Goal: Information Seeking & Learning: Learn about a topic

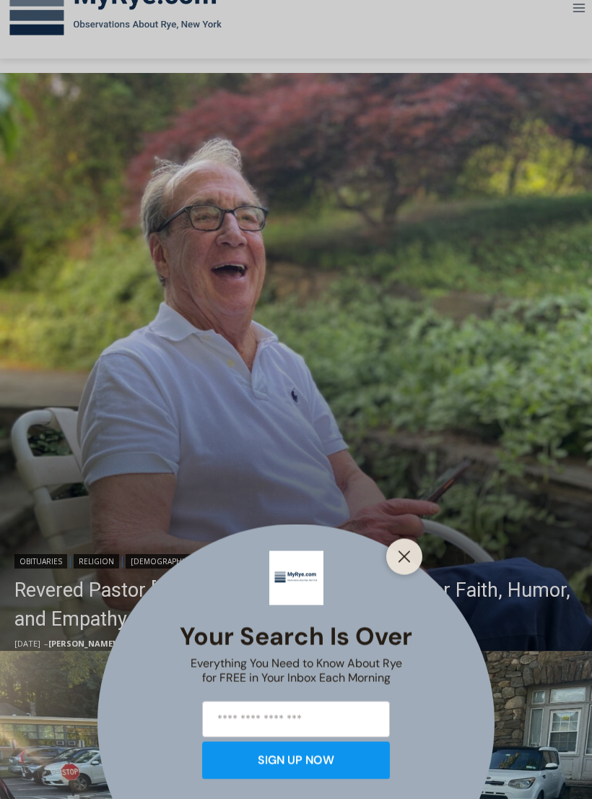
scroll to position [236, 0]
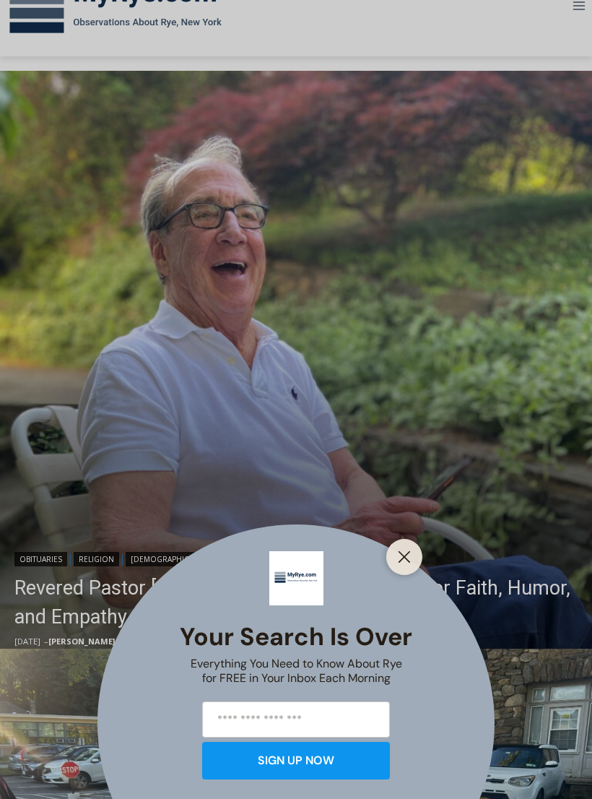
click at [413, 567] on button "Close" at bounding box center [404, 557] width 20 height 20
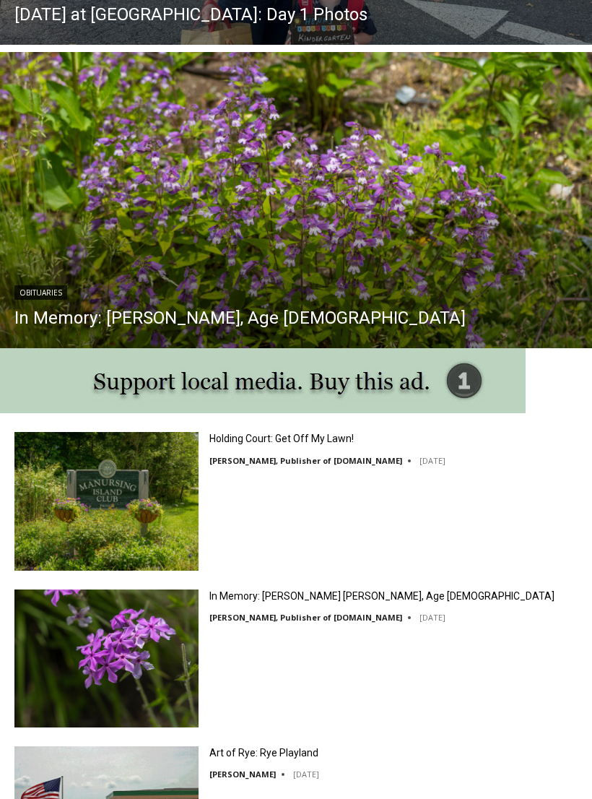
scroll to position [1136, 0]
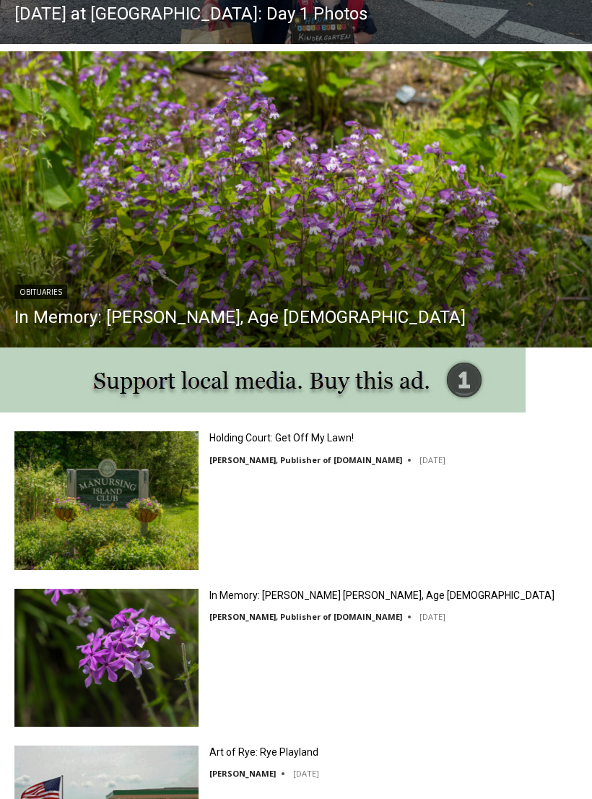
click at [297, 251] on img "Read More In Memory: Adele Arrigale, Age 90" at bounding box center [296, 199] width 592 height 296
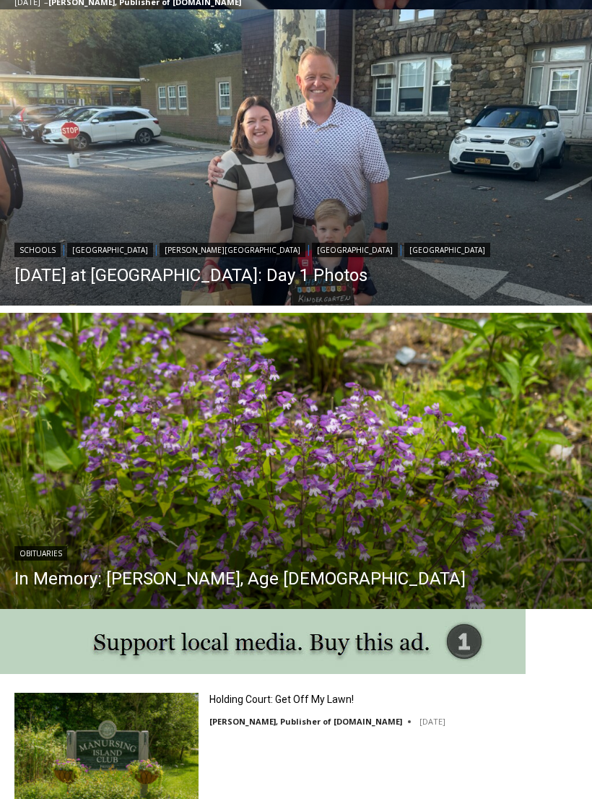
scroll to position [872, 0]
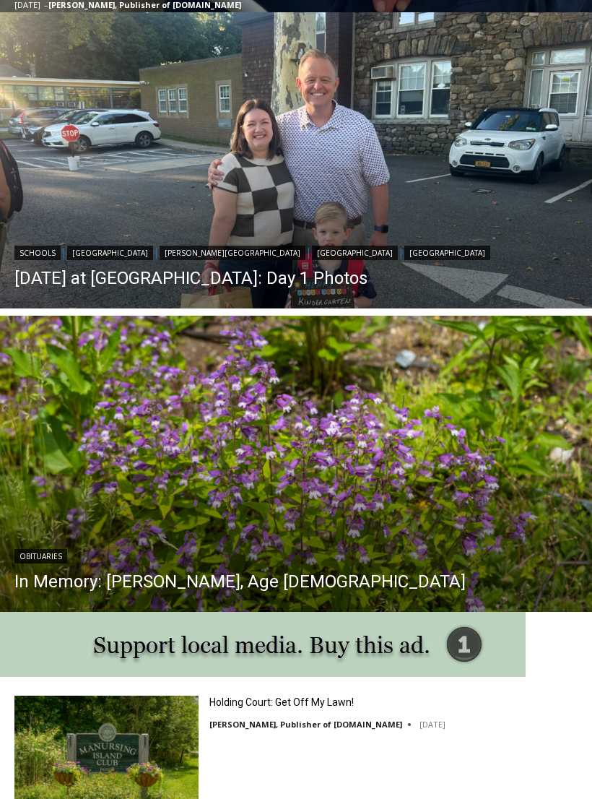
click at [233, 275] on link "[DATE] at [GEOGRAPHIC_DATA]: Day 1 Photos" at bounding box center [252, 278] width 476 height 22
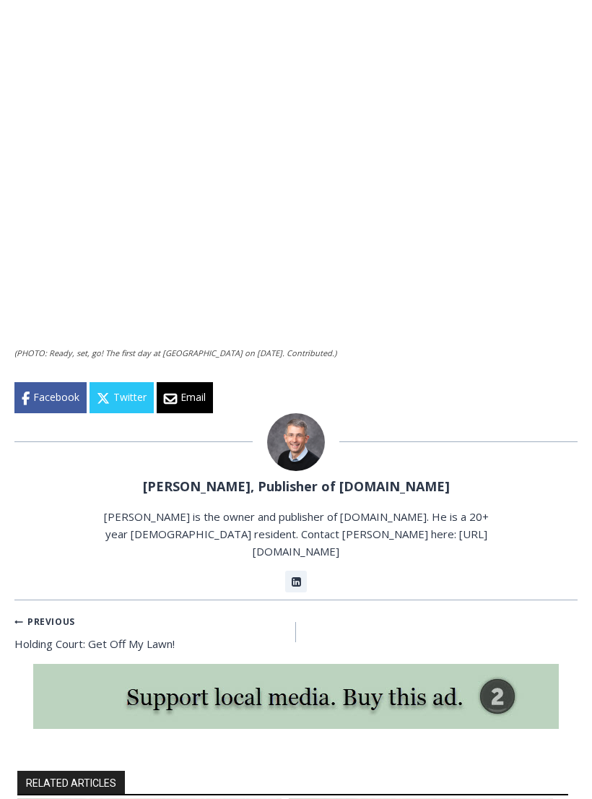
scroll to position [2372, 0]
